Goal: Information Seeking & Learning: Learn about a topic

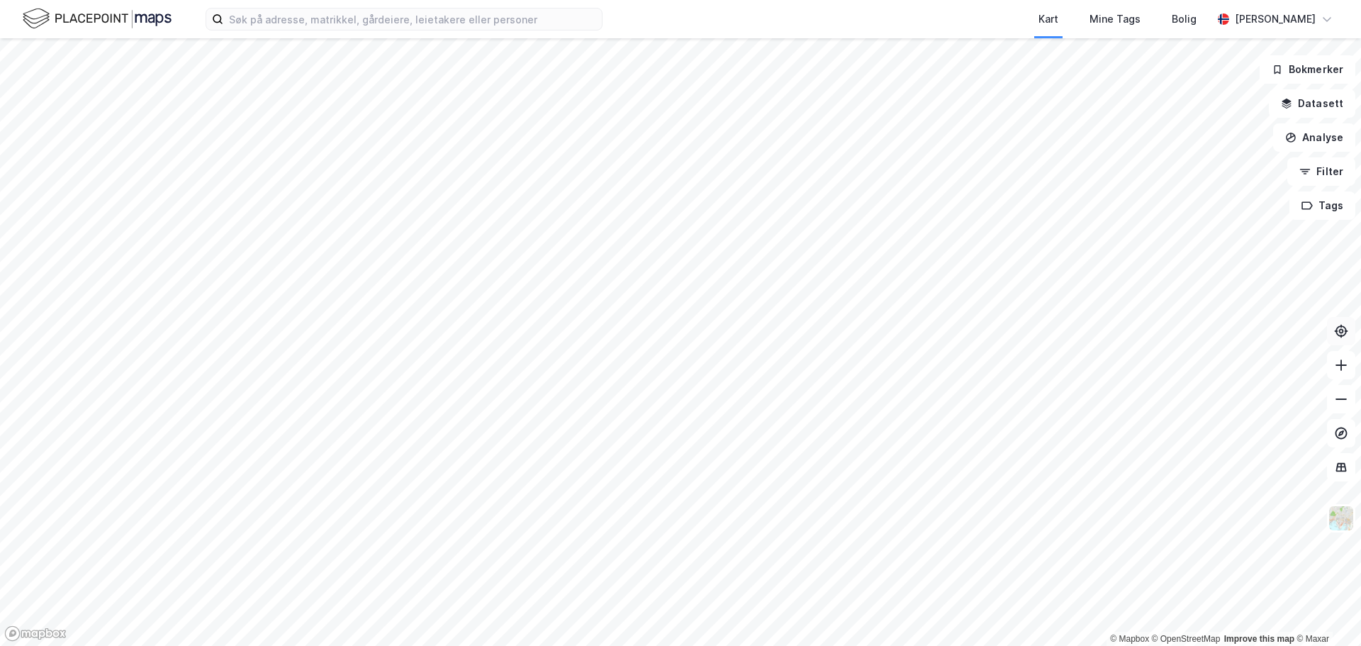
click at [1349, 335] on button at bounding box center [1341, 331] width 28 height 28
click at [1339, 334] on icon at bounding box center [1341, 331] width 14 height 14
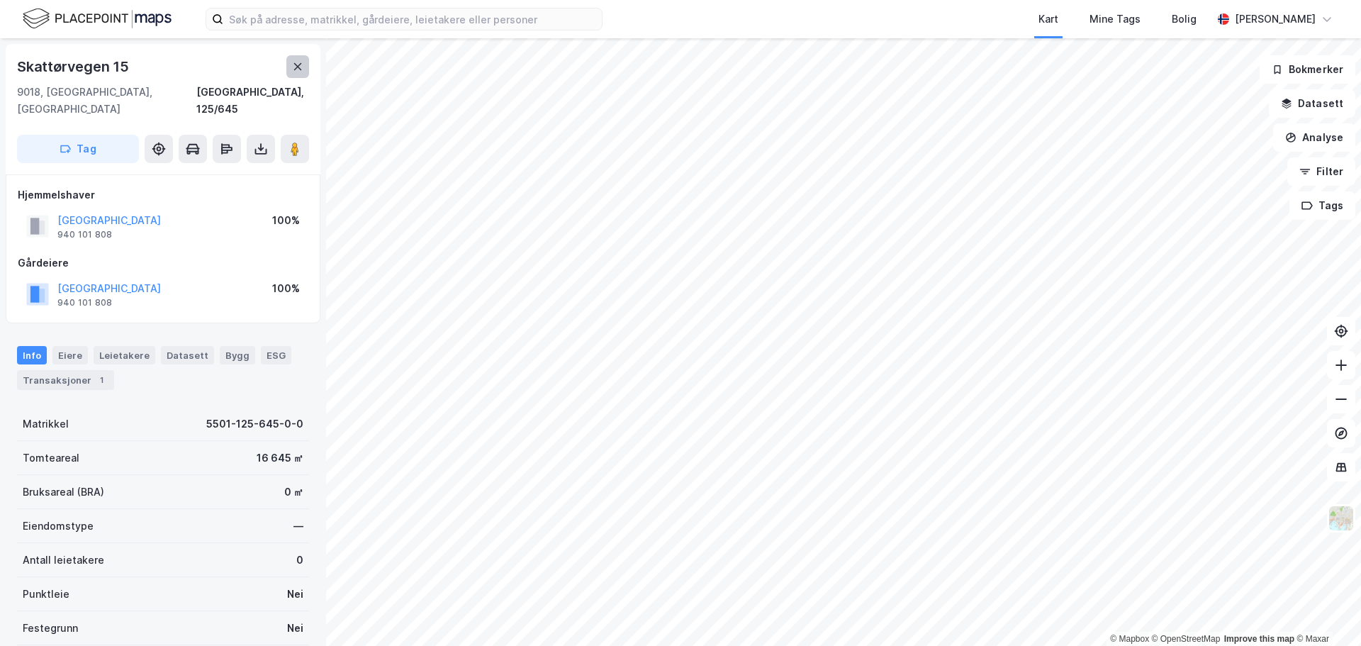
click at [302, 69] on icon at bounding box center [297, 66] width 11 height 11
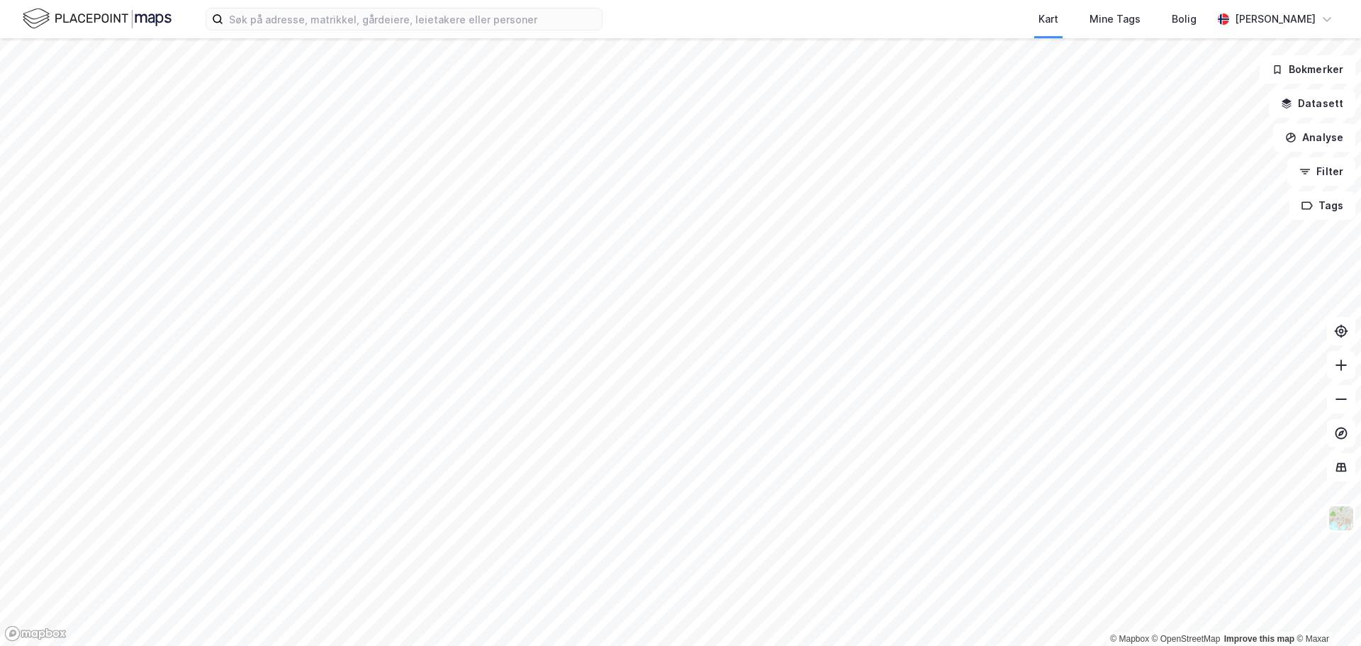
click at [667, 0] on html "Kart Mine Tags Bolig [PERSON_NAME] © Mapbox © OpenStreetMap Improve this map © …" at bounding box center [680, 323] width 1361 height 646
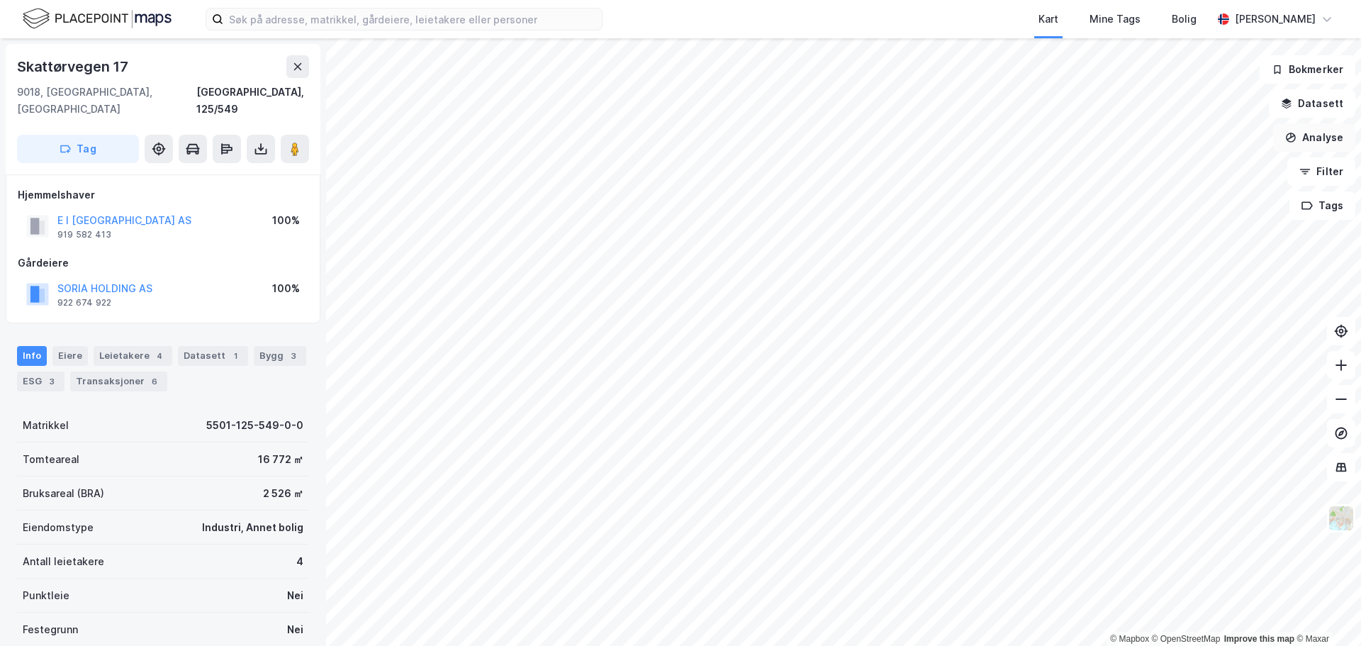
click at [1343, 145] on button "Analyse" at bounding box center [1314, 137] width 82 height 28
click at [1173, 147] on div "Mål avstand" at bounding box center [1182, 138] width 163 height 23
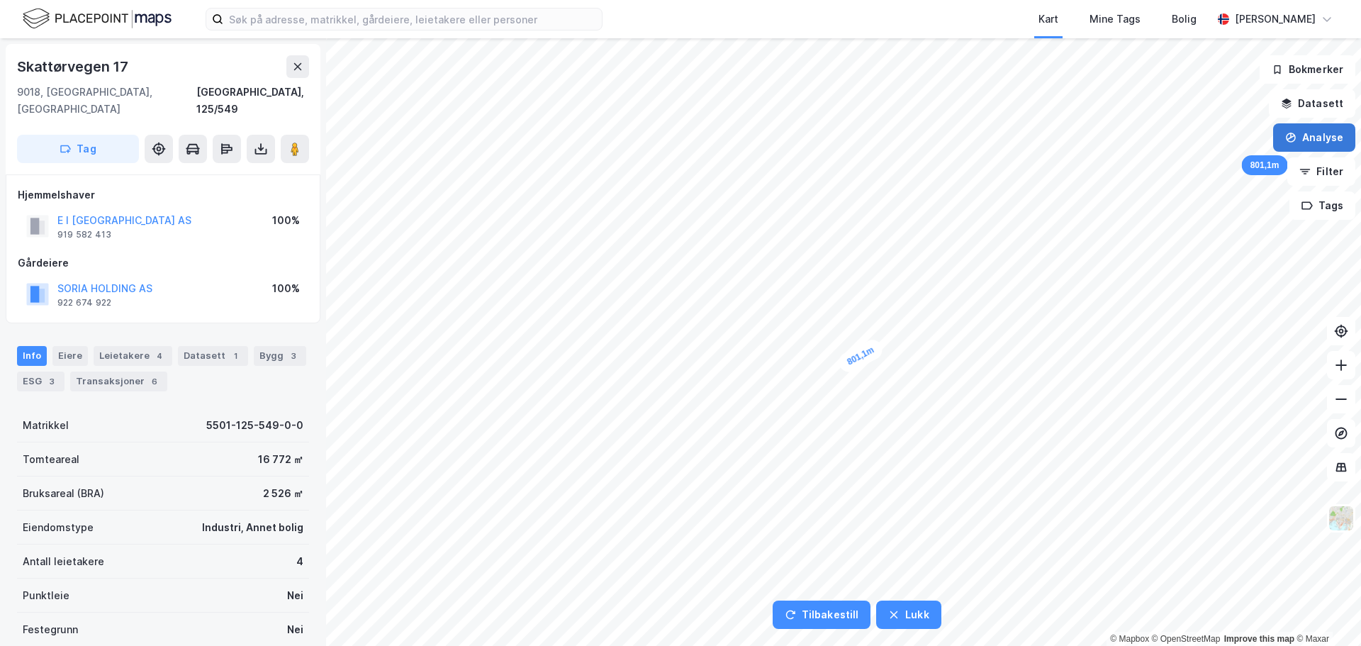
click at [1289, 140] on icon "button" at bounding box center [1291, 138] width 10 height 10
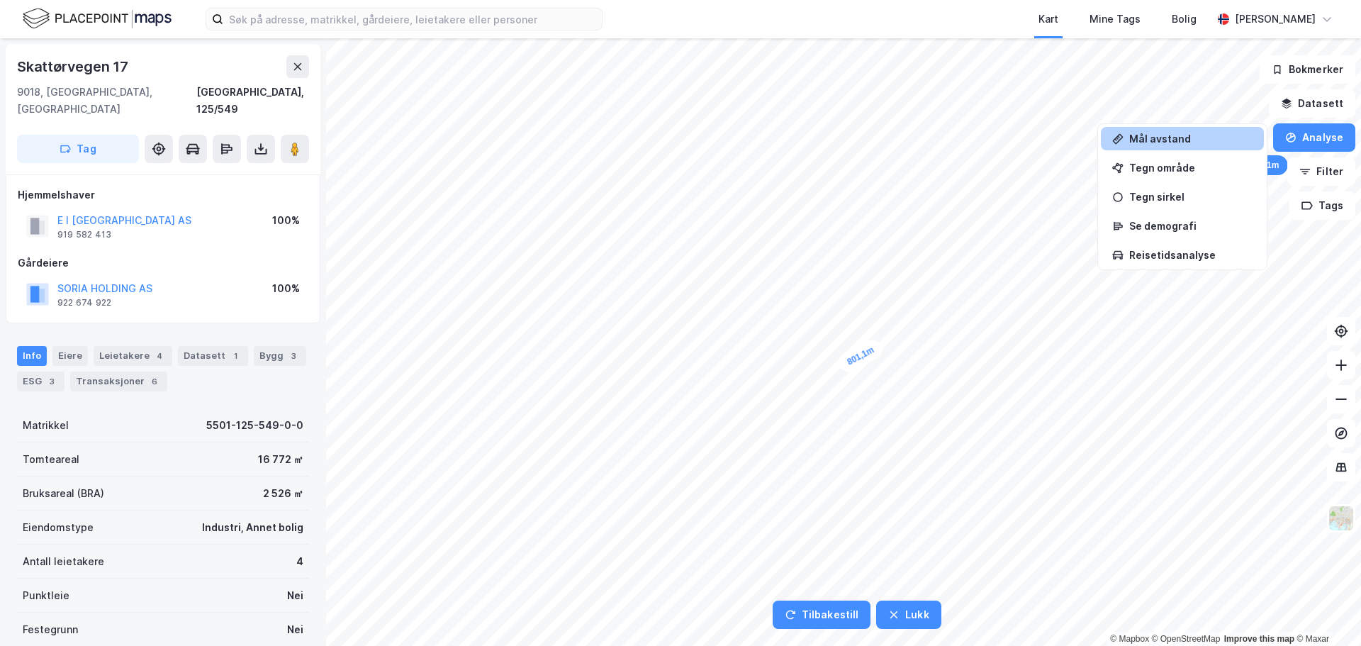
click at [1208, 147] on div "Mål avstand" at bounding box center [1182, 138] width 163 height 23
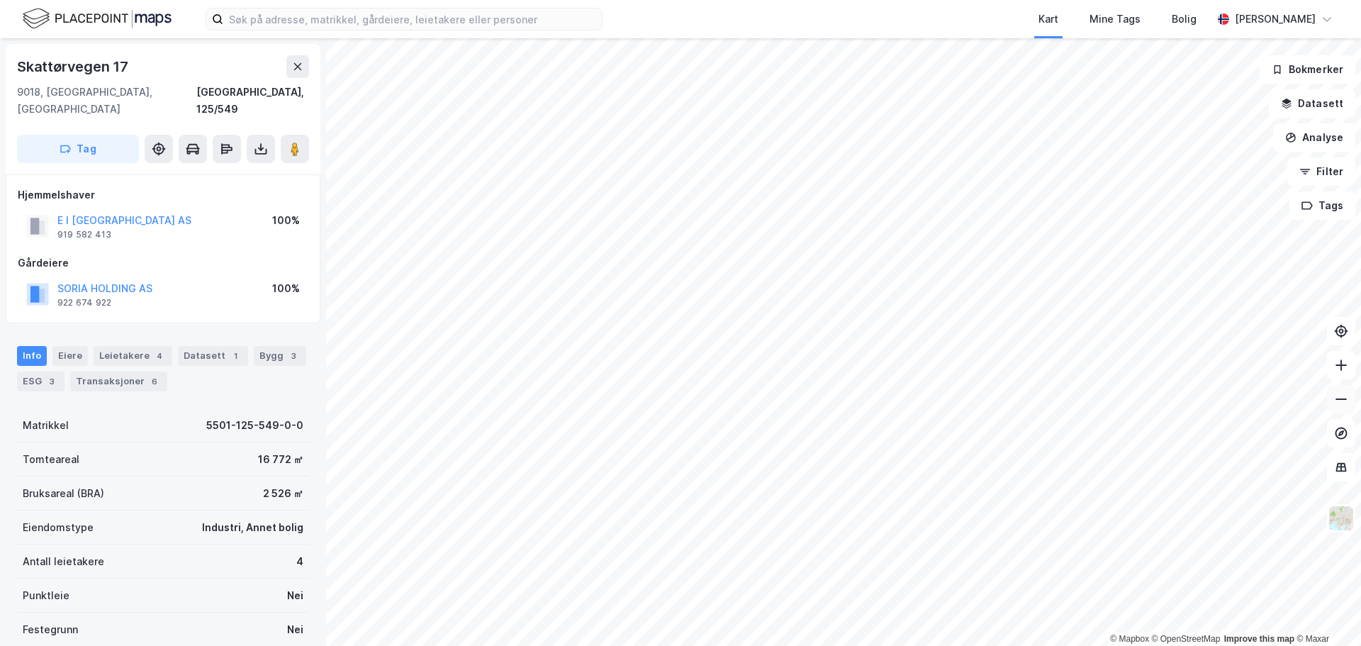
click at [1337, 397] on icon at bounding box center [1341, 399] width 14 height 14
